Goal: Task Accomplishment & Management: Manage account settings

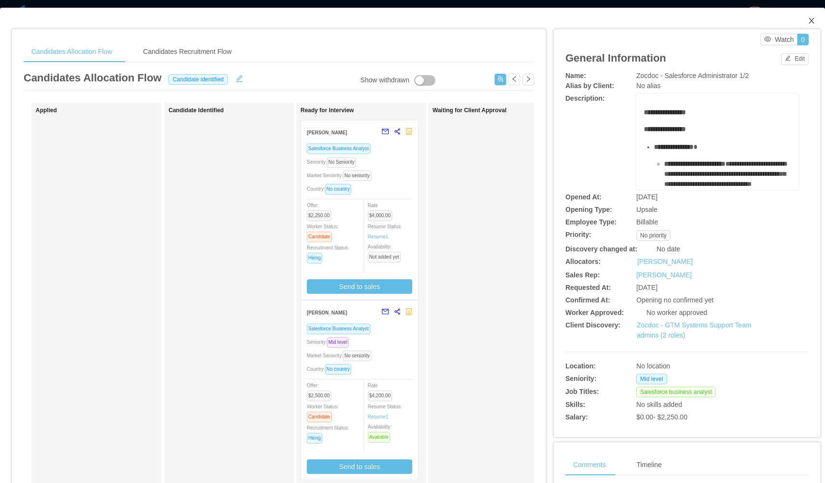
click at [808, 18] on icon "icon: close" at bounding box center [812, 21] width 8 height 8
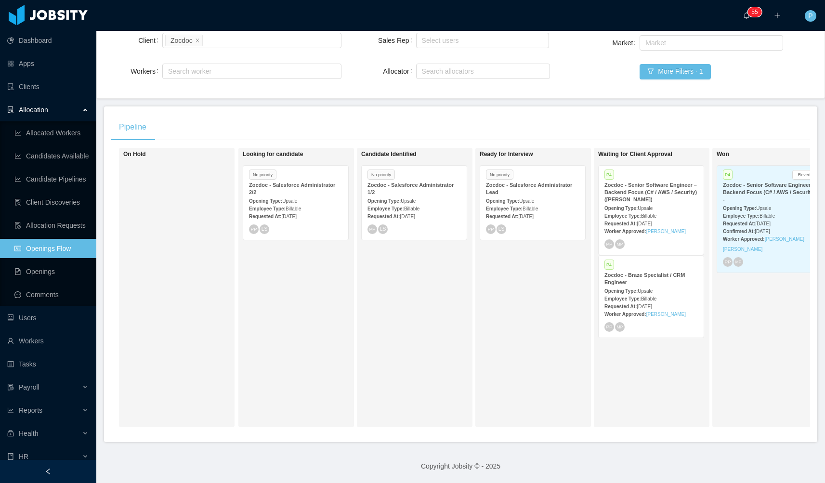
click at [428, 185] on div "Zocdoc - Salesforce Administrator 1/2" at bounding box center [414, 189] width 93 height 14
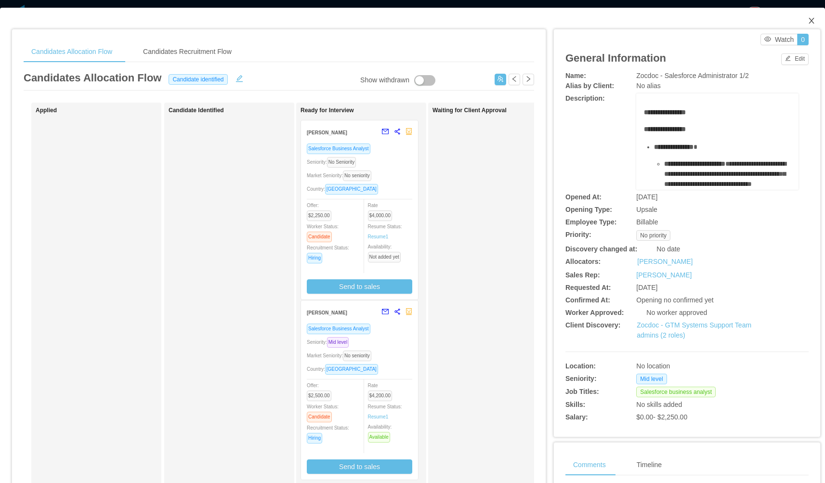
drag, startPoint x: 800, startPoint y: 21, endPoint x: 794, endPoint y: 24, distance: 6.7
click at [801, 21] on span "Close" at bounding box center [811, 21] width 27 height 27
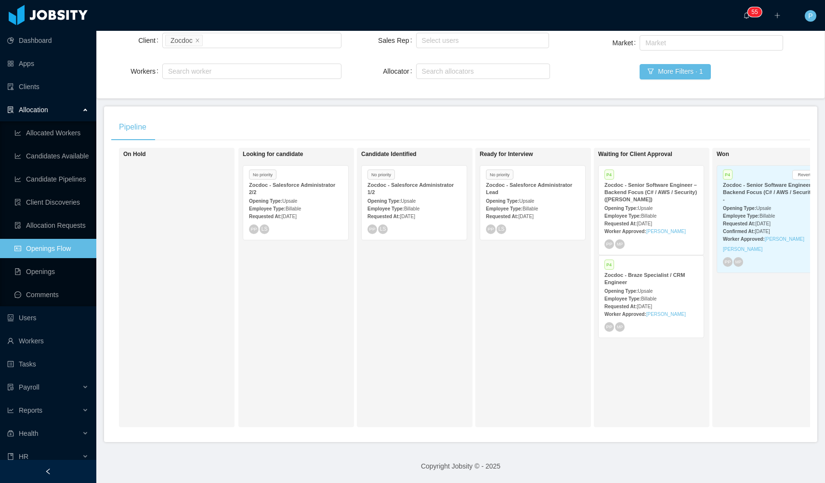
click at [554, 196] on div "Opening Type: Upsale" at bounding box center [532, 201] width 93 height 10
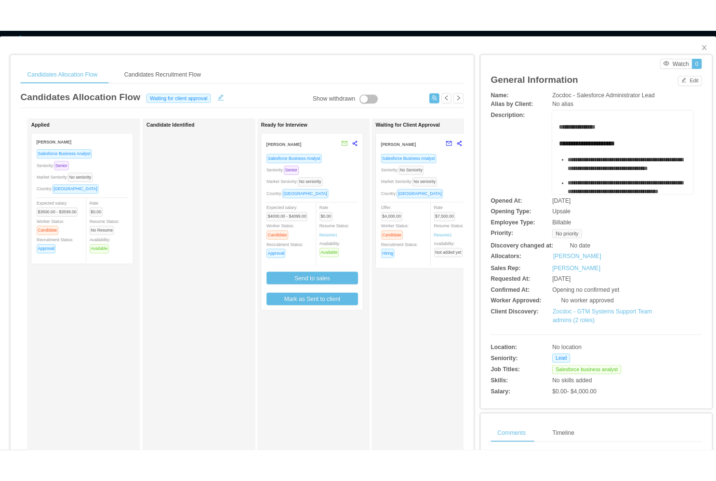
scroll to position [4, 0]
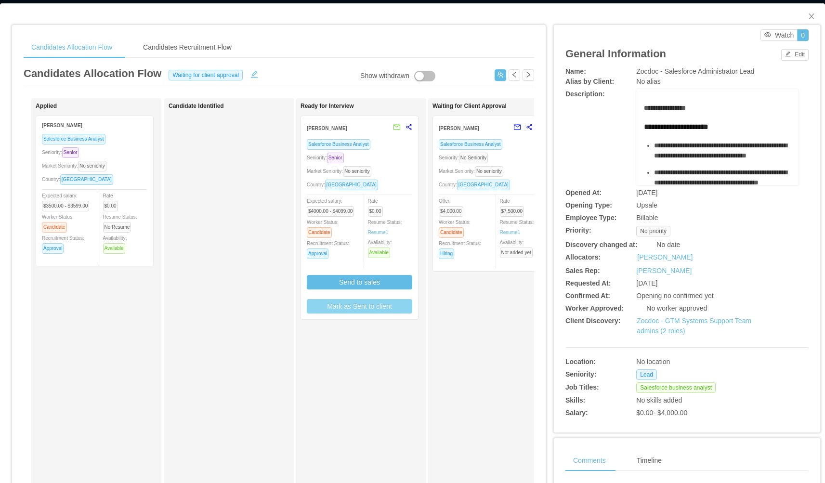
click at [365, 309] on button "Mark as Sent to client" at bounding box center [359, 306] width 105 height 14
click at [415, 237] on div "Rate $0.00 Resume Status: Resume 1 Availability: Available" at bounding box center [394, 227] width 53 height 63
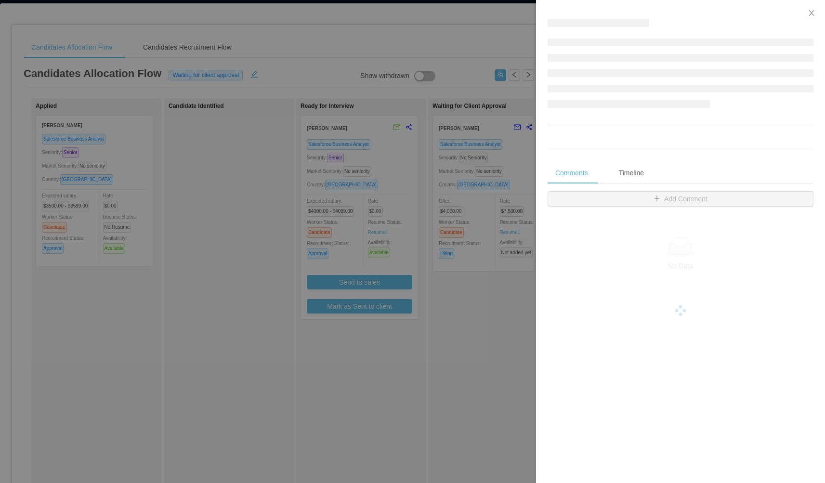
click at [376, 210] on div at bounding box center [412, 241] width 825 height 483
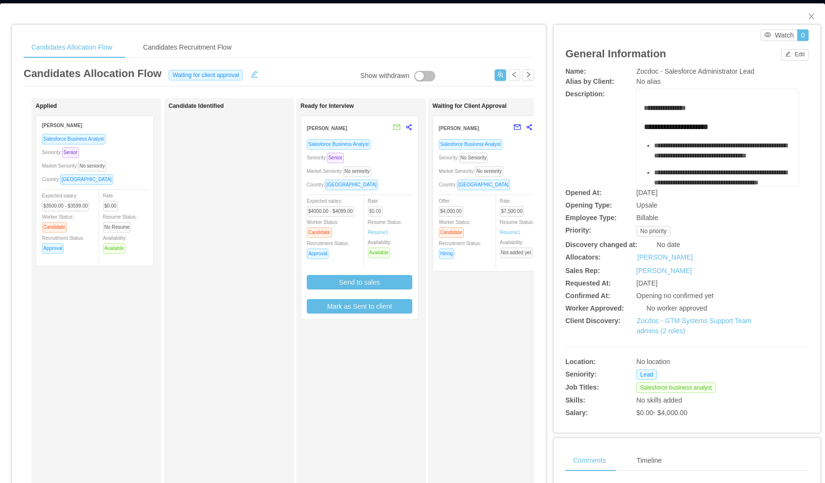
click at [378, 206] on span "$0.00" at bounding box center [375, 211] width 15 height 11
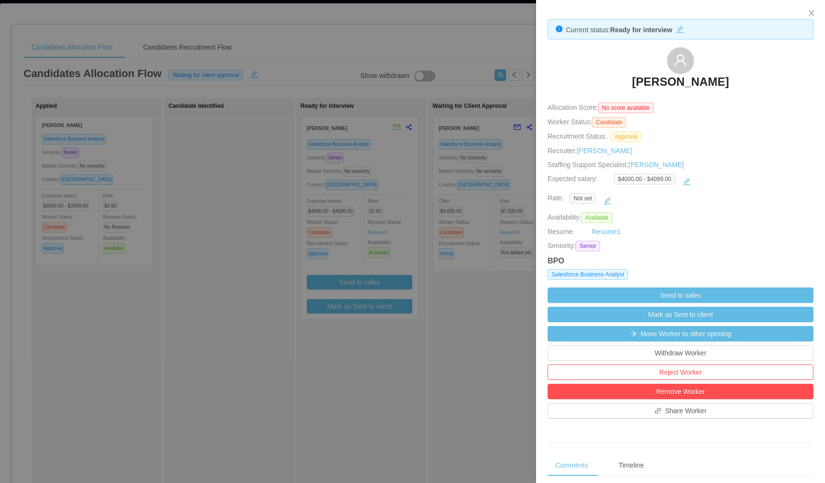
click at [378, 209] on div at bounding box center [412, 241] width 825 height 483
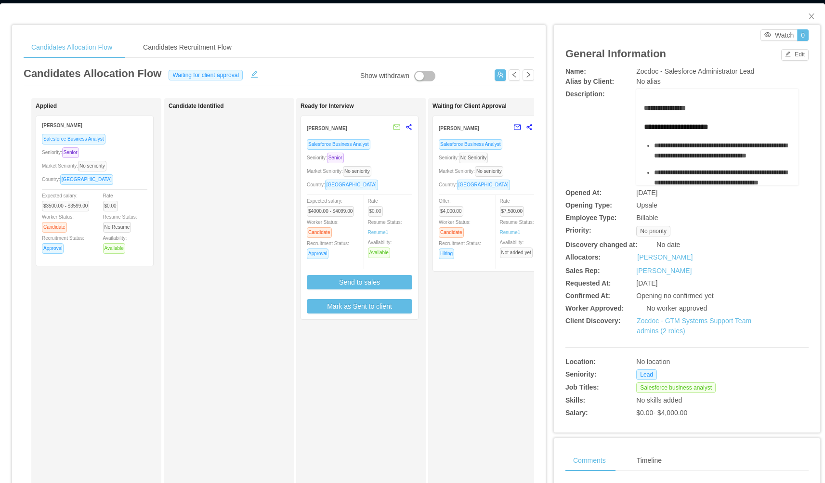
click at [383, 214] on span "$0.00" at bounding box center [375, 211] width 15 height 11
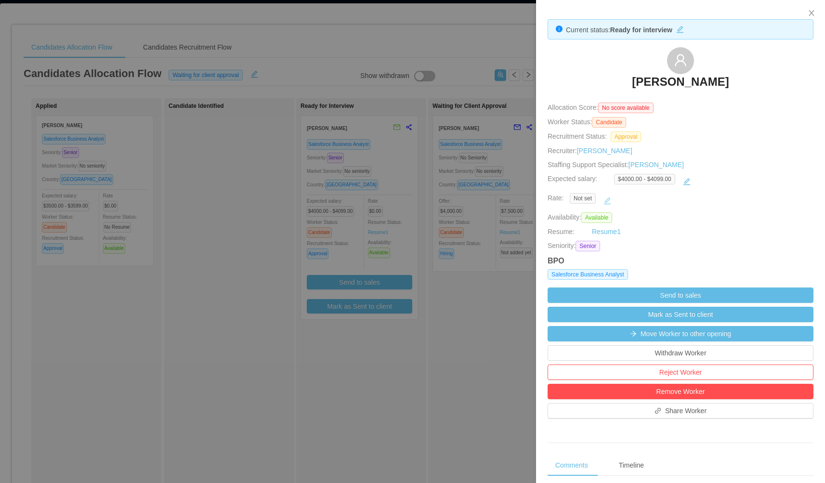
click at [602, 198] on button "button" at bounding box center [607, 200] width 15 height 15
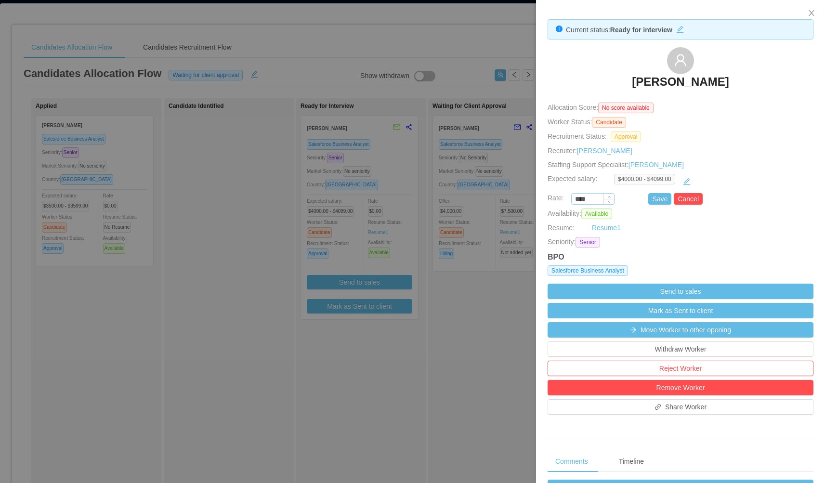
click at [594, 199] on input "****" at bounding box center [593, 199] width 42 height 11
type input "*******"
click at [689, 198] on button "Cancel" at bounding box center [688, 199] width 29 height 12
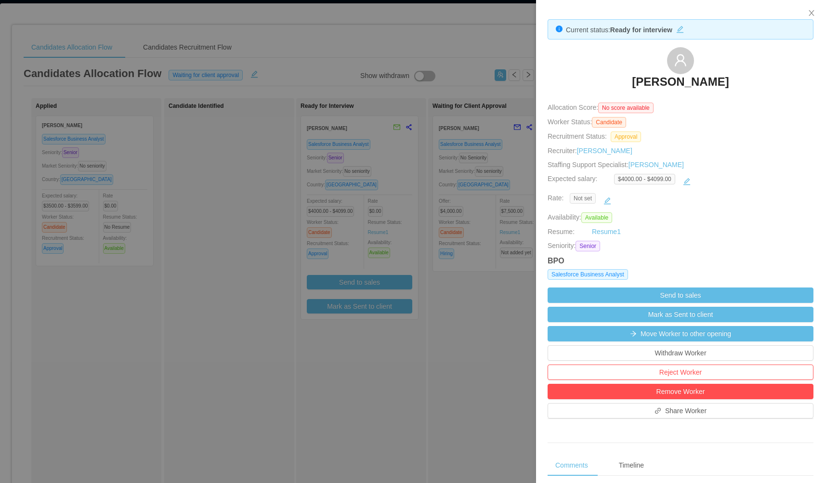
click at [582, 200] on span "Not set" at bounding box center [583, 198] width 26 height 11
click at [590, 203] on span "Not set" at bounding box center [583, 198] width 26 height 11
click at [607, 202] on button "button" at bounding box center [607, 200] width 15 height 15
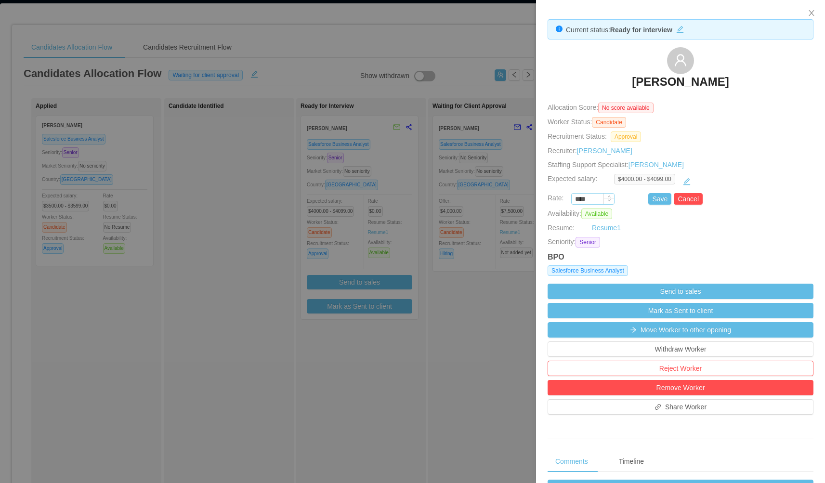
click at [604, 203] on div at bounding box center [609, 199] width 11 height 11
click at [600, 202] on input "****" at bounding box center [593, 199] width 42 height 11
type input "*******"
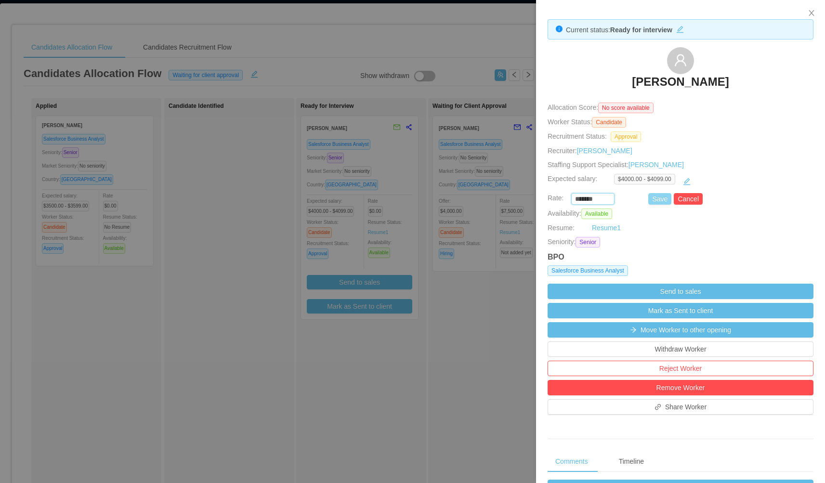
click at [648, 201] on button "Save" at bounding box center [659, 199] width 23 height 12
click at [648, 200] on button "Save" at bounding box center [659, 199] width 23 height 12
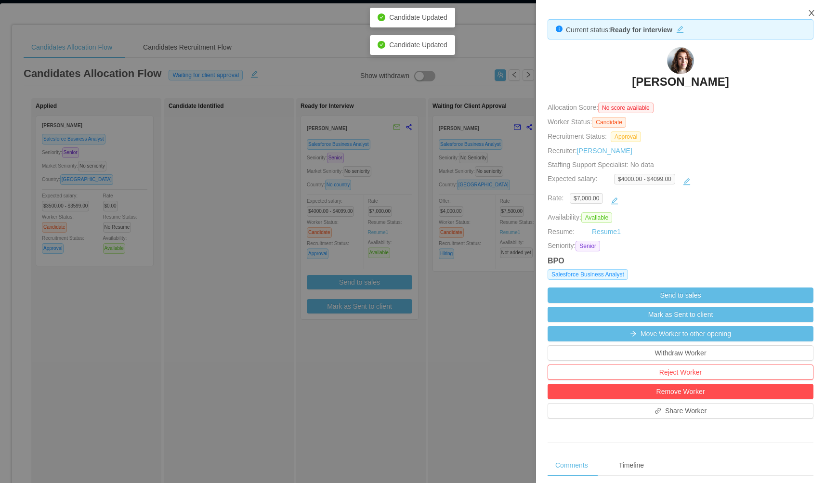
click at [809, 14] on icon "icon: close" at bounding box center [812, 13] width 8 height 8
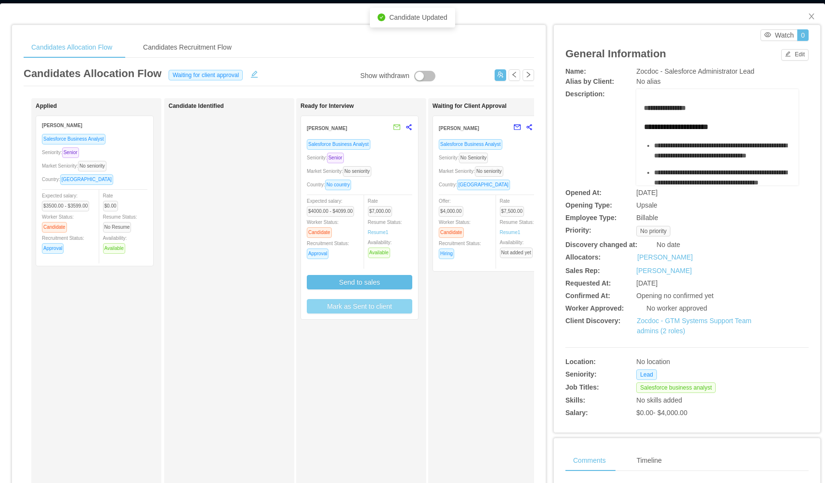
click at [369, 303] on button "Mark as Sent to client" at bounding box center [359, 306] width 105 height 14
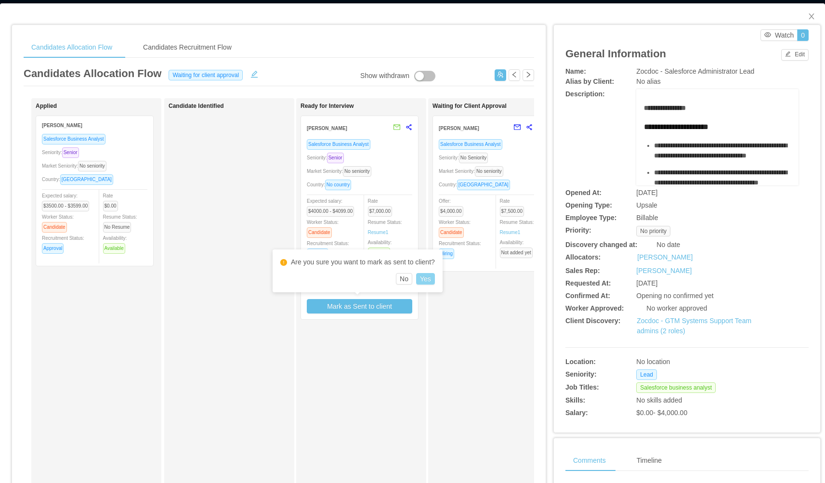
click at [424, 276] on button "Yes" at bounding box center [425, 279] width 19 height 12
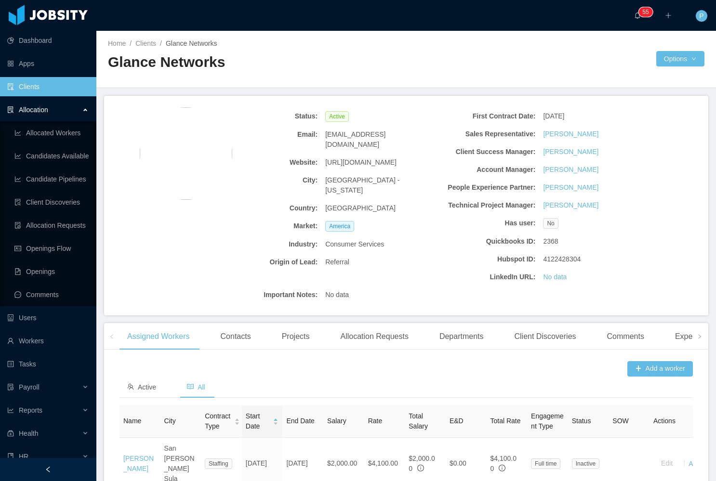
scroll to position [549, 0]
